Goal: Navigation & Orientation: Find specific page/section

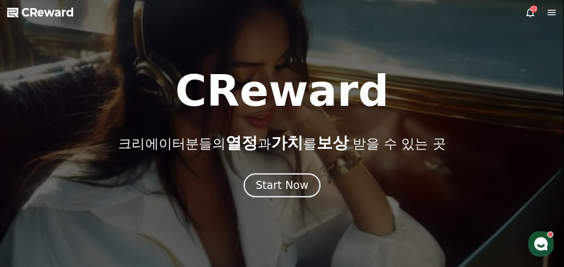
click at [527, 14] on icon at bounding box center [530, 12] width 8 height 9
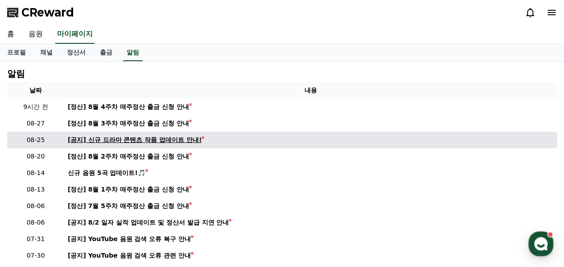
click at [165, 142] on div "[공지] 신규 드라마 콘텐츠 작품 업데이트 안내!" at bounding box center [135, 139] width 134 height 9
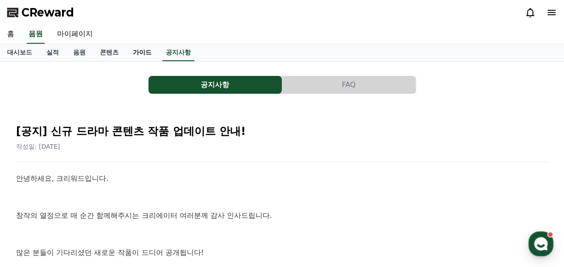
click at [144, 45] on link "가이드" at bounding box center [142, 52] width 33 height 17
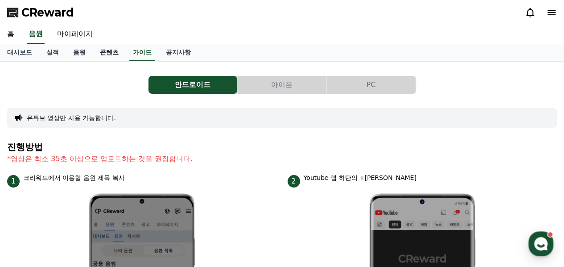
click at [113, 50] on link "콘텐츠" at bounding box center [109, 52] width 33 height 17
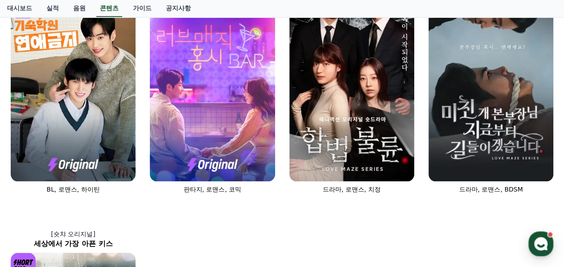
scroll to position [297, 0]
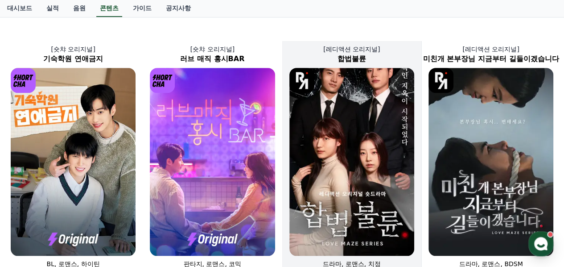
click at [350, 183] on img at bounding box center [351, 161] width 125 height 187
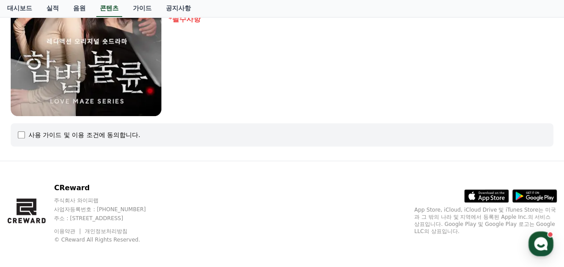
scroll to position [251, 0]
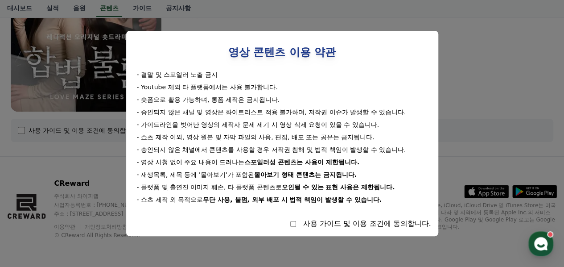
select select
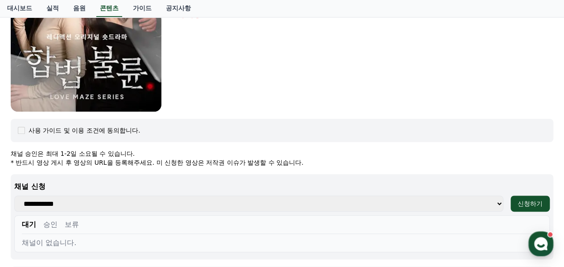
scroll to position [325, 0]
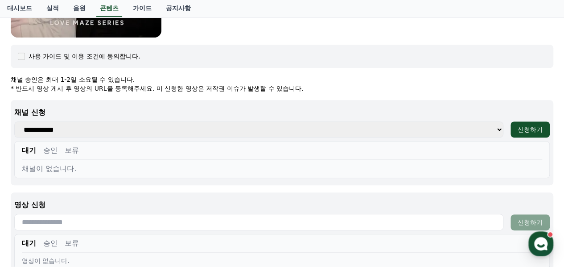
click at [330, 126] on select "**********" at bounding box center [258, 129] width 489 height 16
click at [330, 127] on select "**********" at bounding box center [258, 129] width 489 height 16
click at [335, 148] on div "대기 승인 보류" at bounding box center [282, 152] width 520 height 15
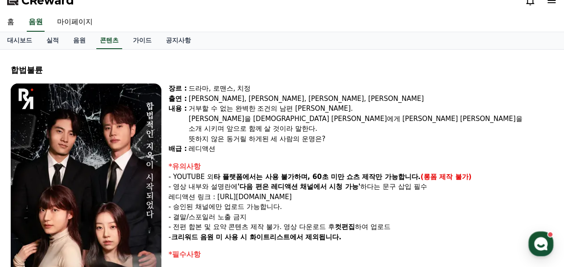
scroll to position [0, 0]
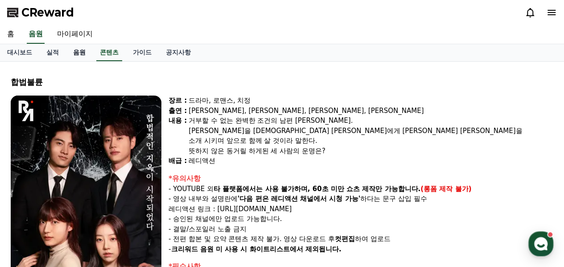
click at [84, 51] on link "음원" at bounding box center [79, 52] width 27 height 17
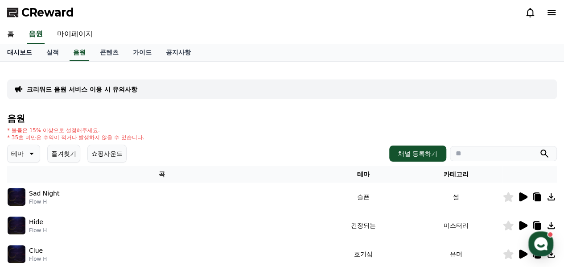
click at [19, 54] on link "대시보드" at bounding box center [19, 52] width 39 height 17
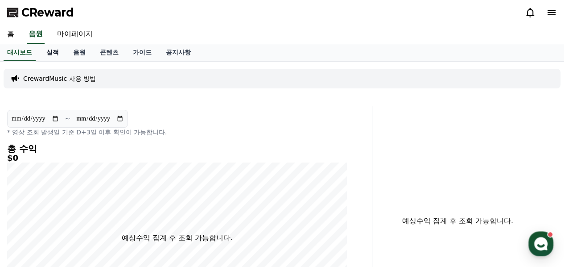
click at [48, 55] on link "실적" at bounding box center [52, 52] width 27 height 17
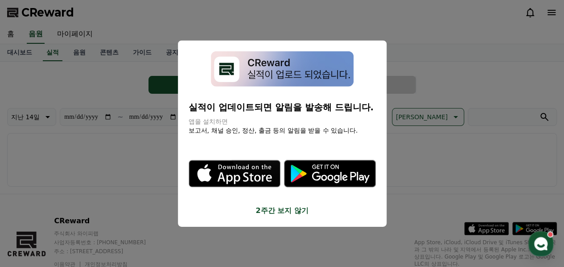
click at [334, 172] on icon "modal" at bounding box center [330, 173] width 92 height 27
